Goal: Contribute content: Contribute content

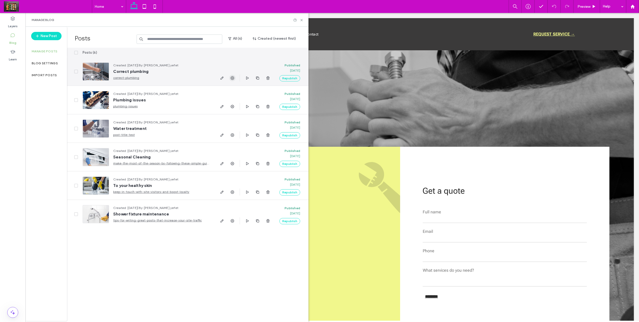
click at [231, 77] on icon "button" at bounding box center [232, 78] width 4 height 4
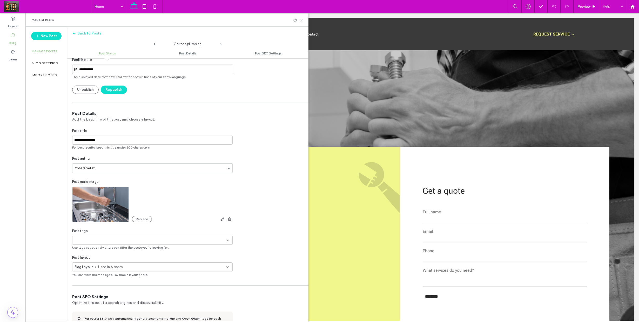
scroll to position [50, 0]
click at [165, 264] on span "Used in 6 posts" at bounding box center [162, 266] width 128 height 5
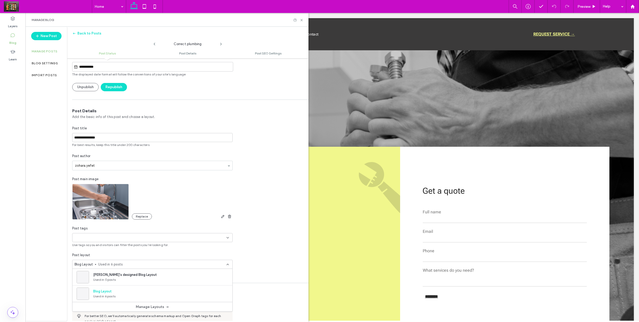
scroll to position [52, 0]
click at [53, 37] on button "New Post" at bounding box center [46, 36] width 30 height 8
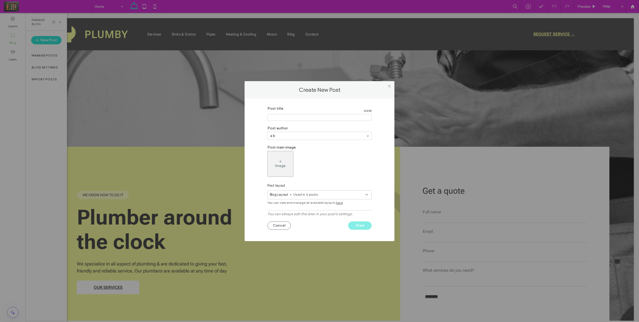
click at [301, 197] on span "Used in 6 posts" at bounding box center [329, 194] width 72 height 5
click at [316, 235] on button "Manage Layouts" at bounding box center [319, 238] width 33 height 8
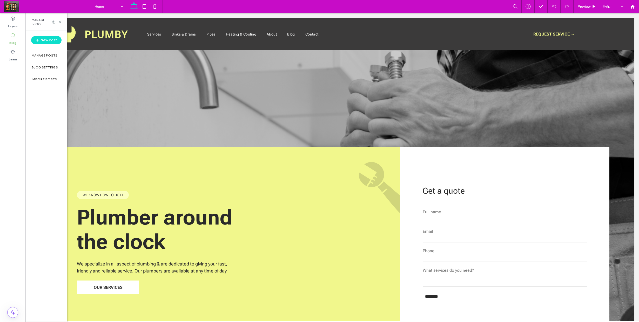
click at [228, 109] on div "Plumber around the clock We specialize in all aspect of plumbing & are dedicate…" at bounding box center [332, 212] width 603 height 325
click at [61, 59] on div "Manage posts" at bounding box center [46, 56] width 42 height 12
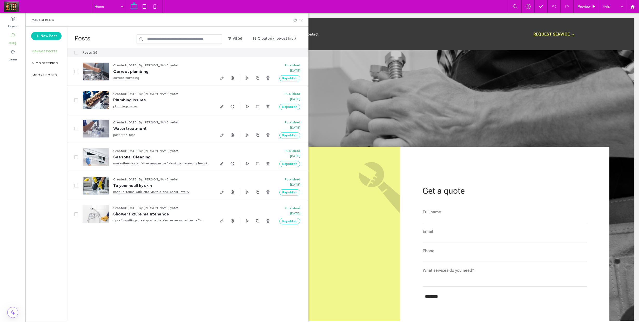
click at [46, 38] on button "New Post" at bounding box center [46, 36] width 30 height 8
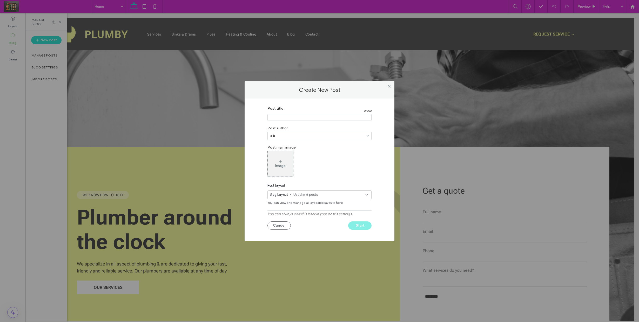
click at [304, 194] on span "Used in 6 posts" at bounding box center [329, 194] width 72 height 5
click at [310, 171] on div "Image" at bounding box center [319, 164] width 104 height 26
click at [338, 203] on span "here" at bounding box center [339, 203] width 7 height 5
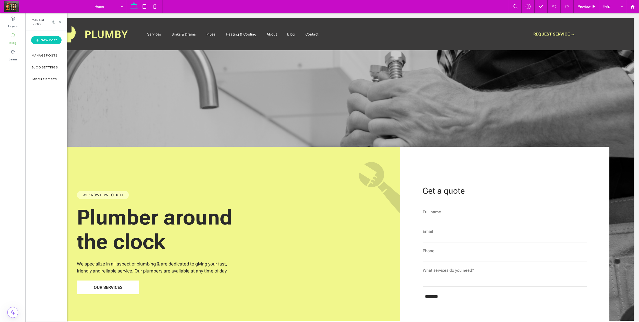
click at [49, 44] on button "New Post" at bounding box center [46, 40] width 30 height 8
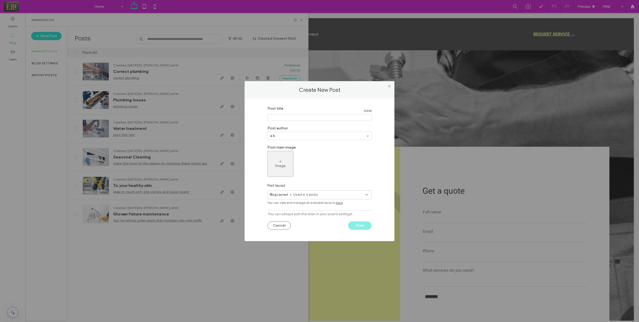
click at [358, 194] on span "Used in 6 posts" at bounding box center [329, 194] width 72 height 5
click at [370, 182] on div "Post title 0 / 200 Post author a b Post main image Image Post layout Blog Layou…" at bounding box center [319, 169] width 134 height 130
click at [389, 87] on icon at bounding box center [389, 86] width 4 height 4
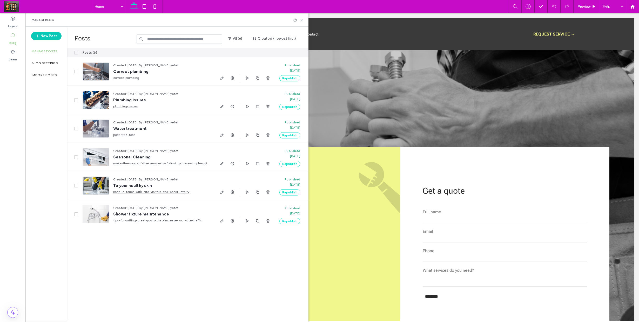
click at [40, 37] on span "button" at bounding box center [37, 36] width 5 height 8
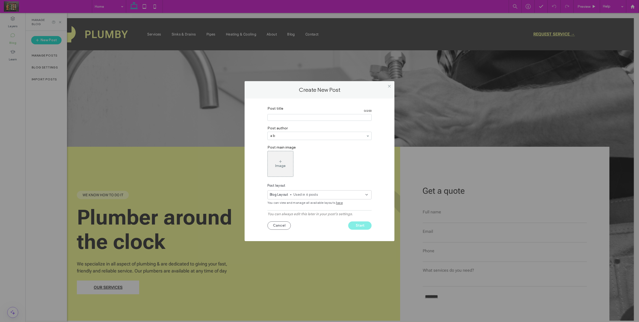
click at [336, 204] on span "here" at bounding box center [339, 203] width 7 height 5
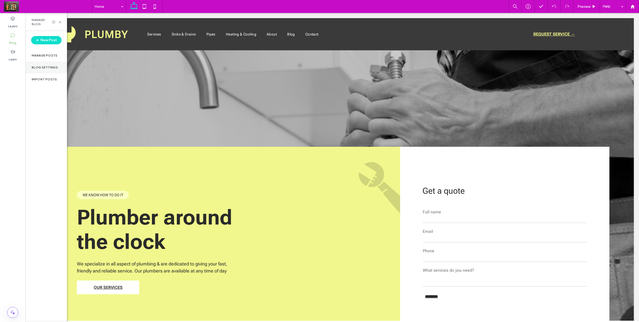
click at [43, 63] on div "Blog Settings" at bounding box center [46, 67] width 42 height 12
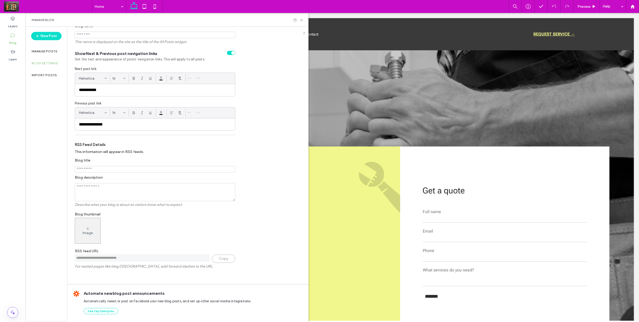
scroll to position [1, 0]
